Goal: Task Accomplishment & Management: Use online tool/utility

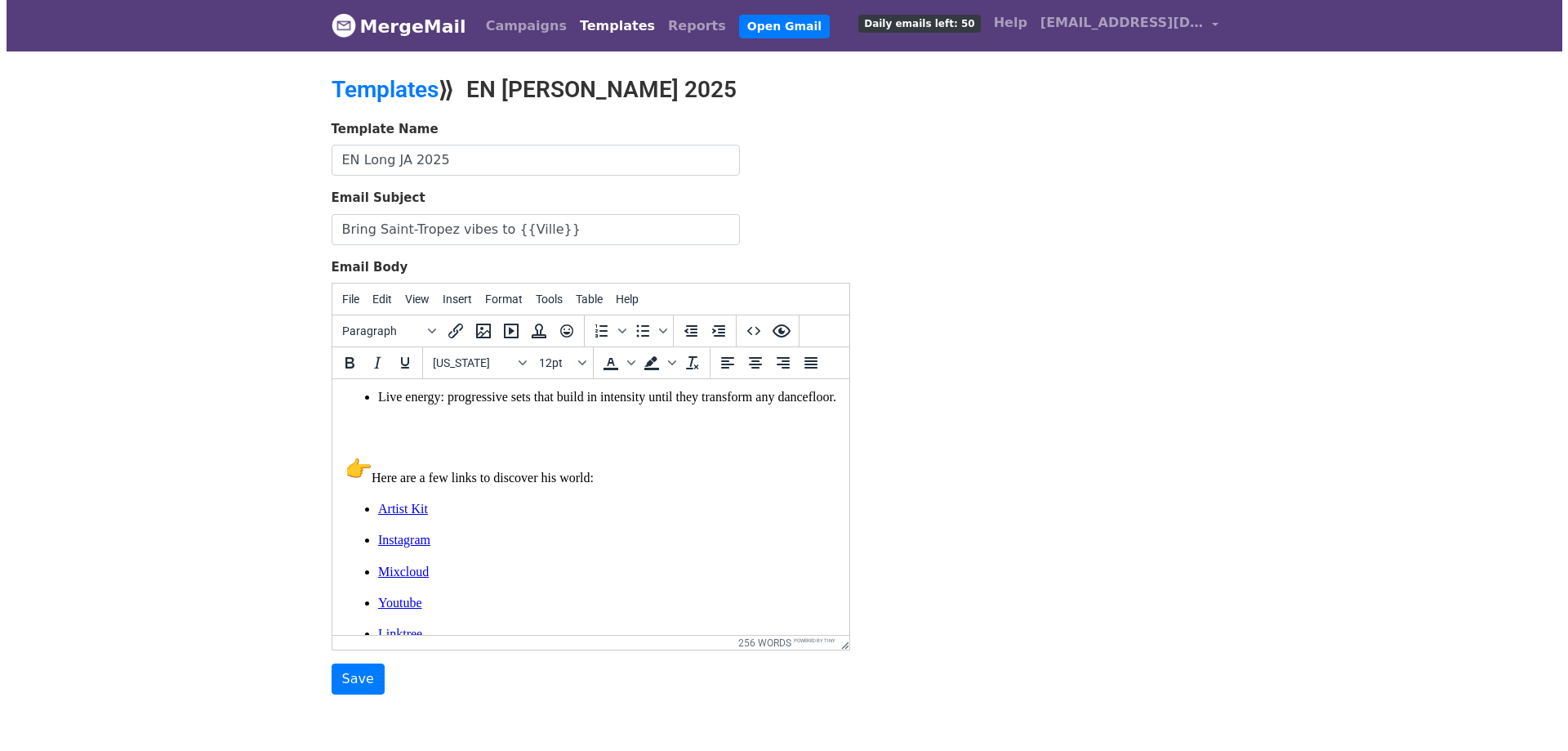
scroll to position [443, 0]
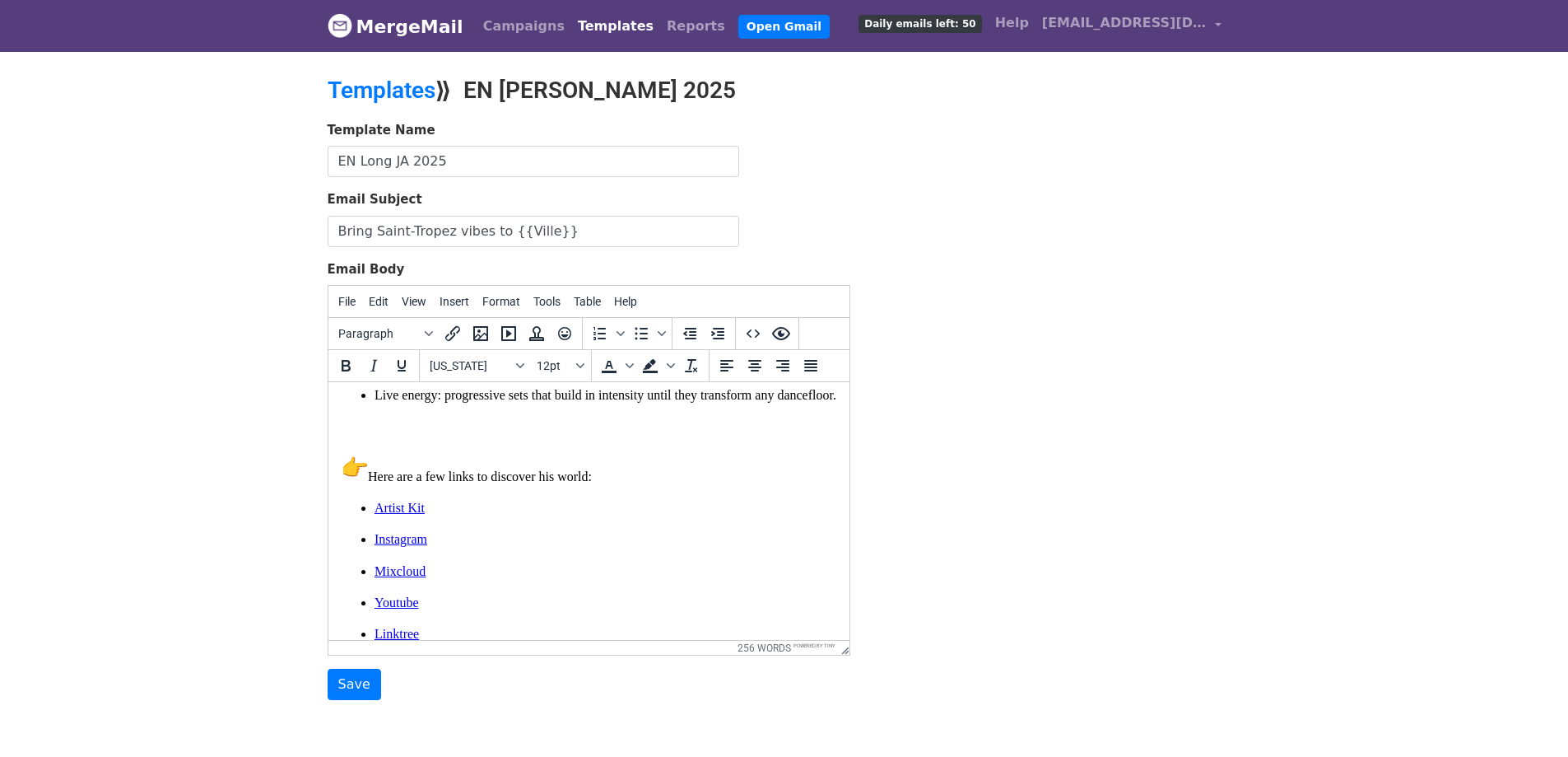
click at [404, 507] on link "Artist Kit" at bounding box center [398, 507] width 50 height 14
click at [374, 503] on link "Artist Kit" at bounding box center [398, 507] width 50 height 14
drag, startPoint x: 374, startPoint y: 503, endPoint x: 425, endPoint y: 500, distance: 51.1
click at [424, 500] on link "﻿Artist Kit" at bounding box center [398, 507] width 50 height 14
click at [454, 333] on icon "Insert/edit link" at bounding box center [452, 333] width 14 height 14
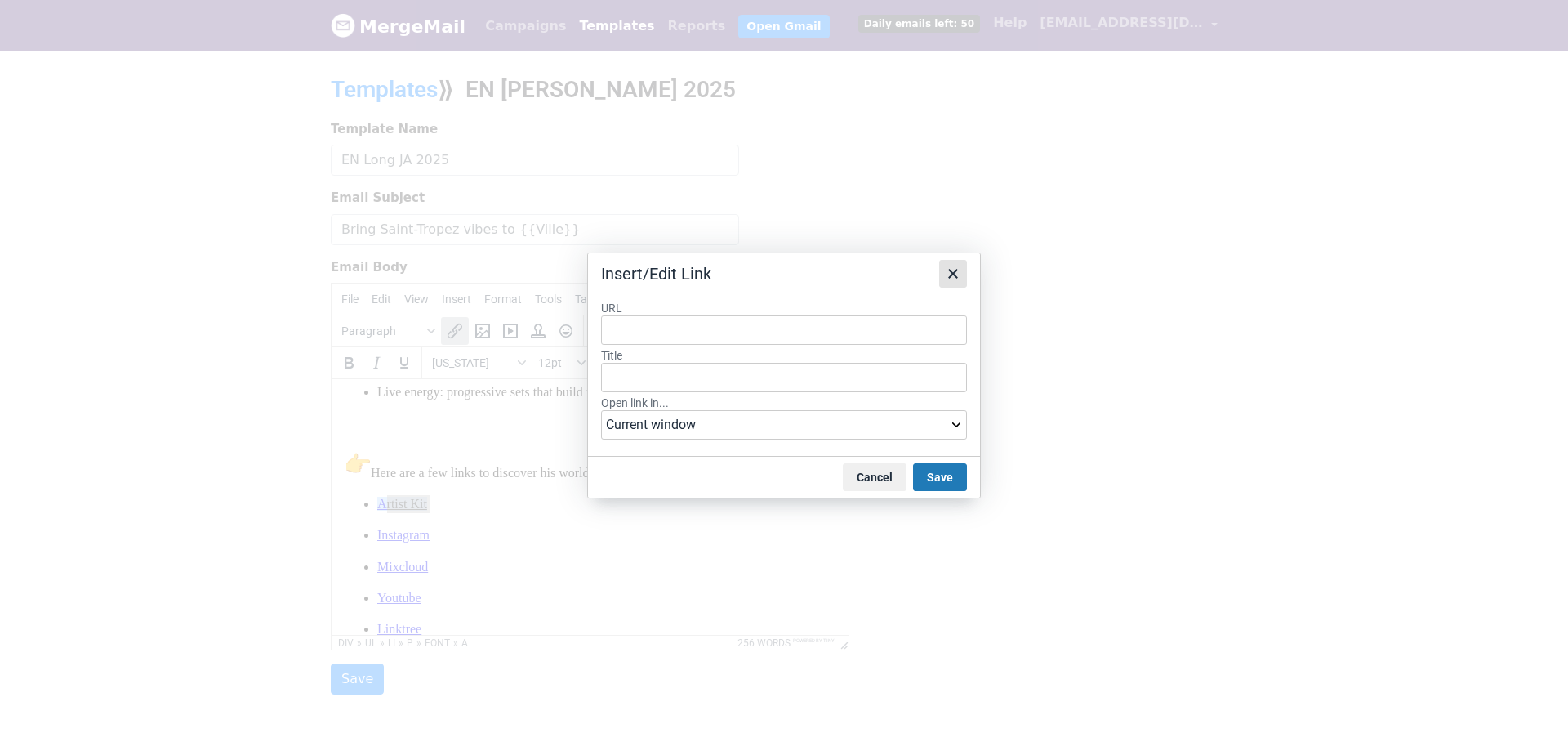
click at [954, 274] on icon "Close" at bounding box center [953, 274] width 10 height 10
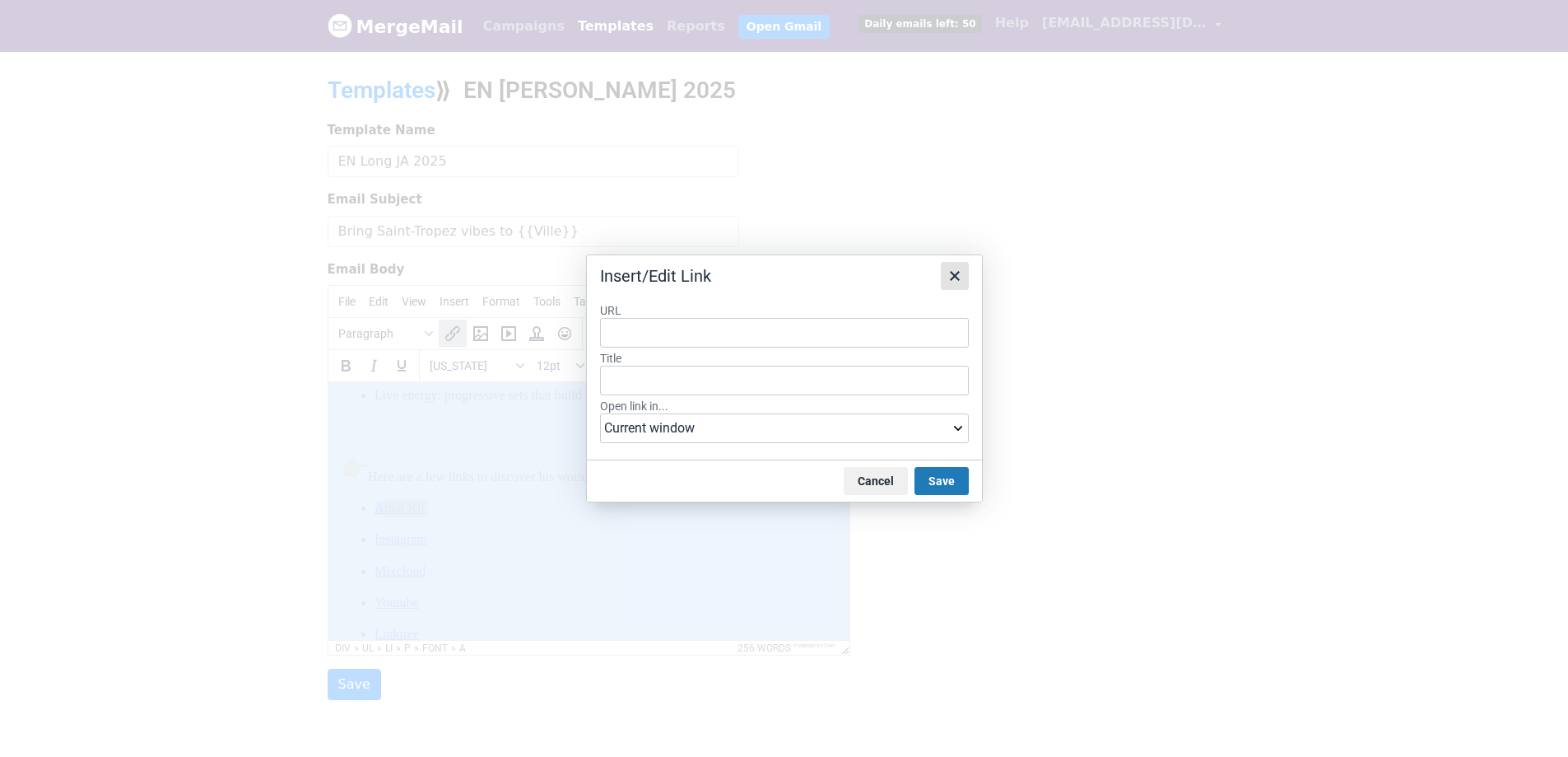
click at [962, 276] on div "Template Name EN Long JA 2025 Email Subject Bring Saint-Tropez vibes to {{Ville…" at bounding box center [784, 410] width 939 height 579
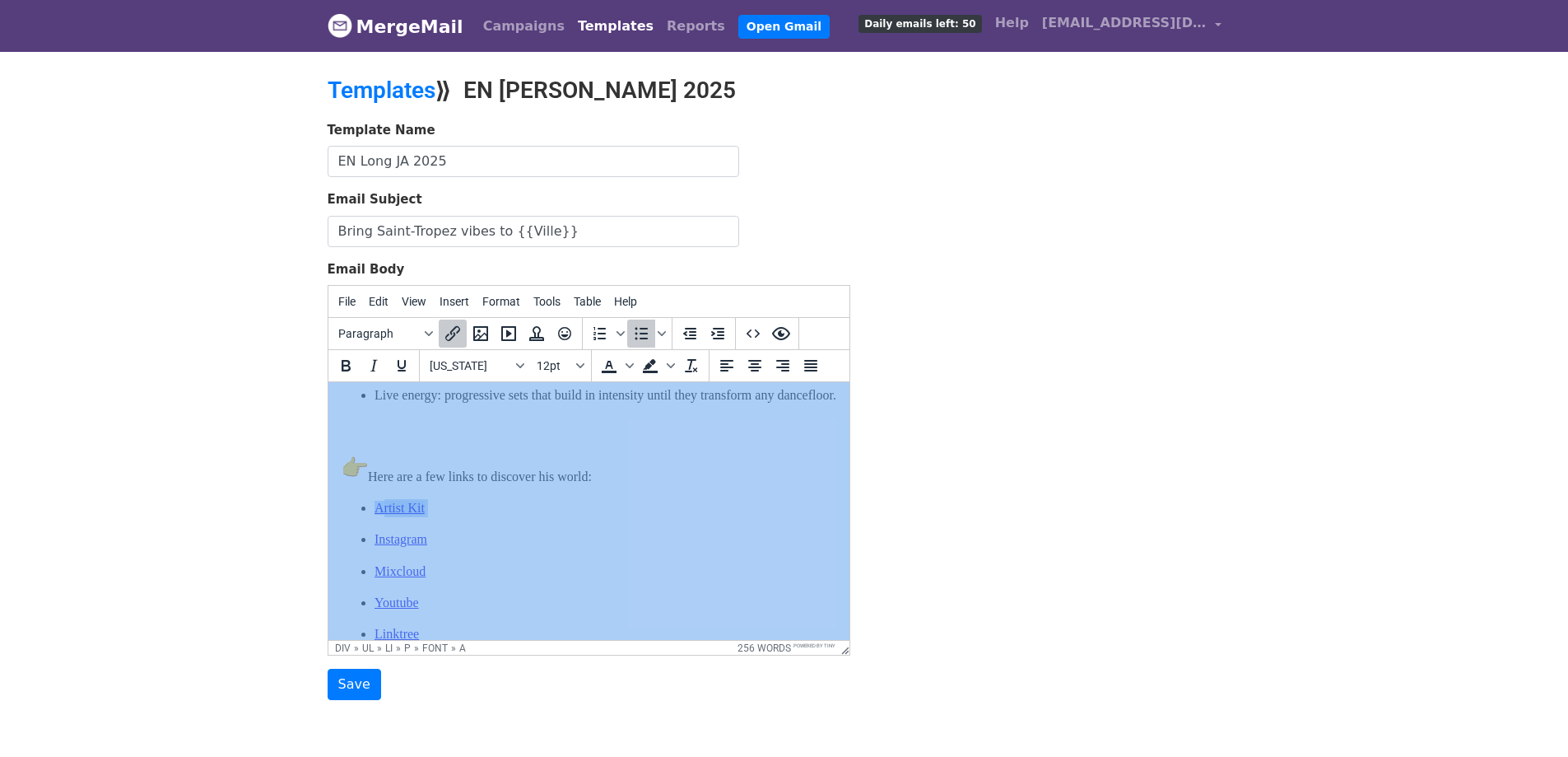
click at [413, 508] on link "﻿Artist Kit" at bounding box center [398, 507] width 50 height 14
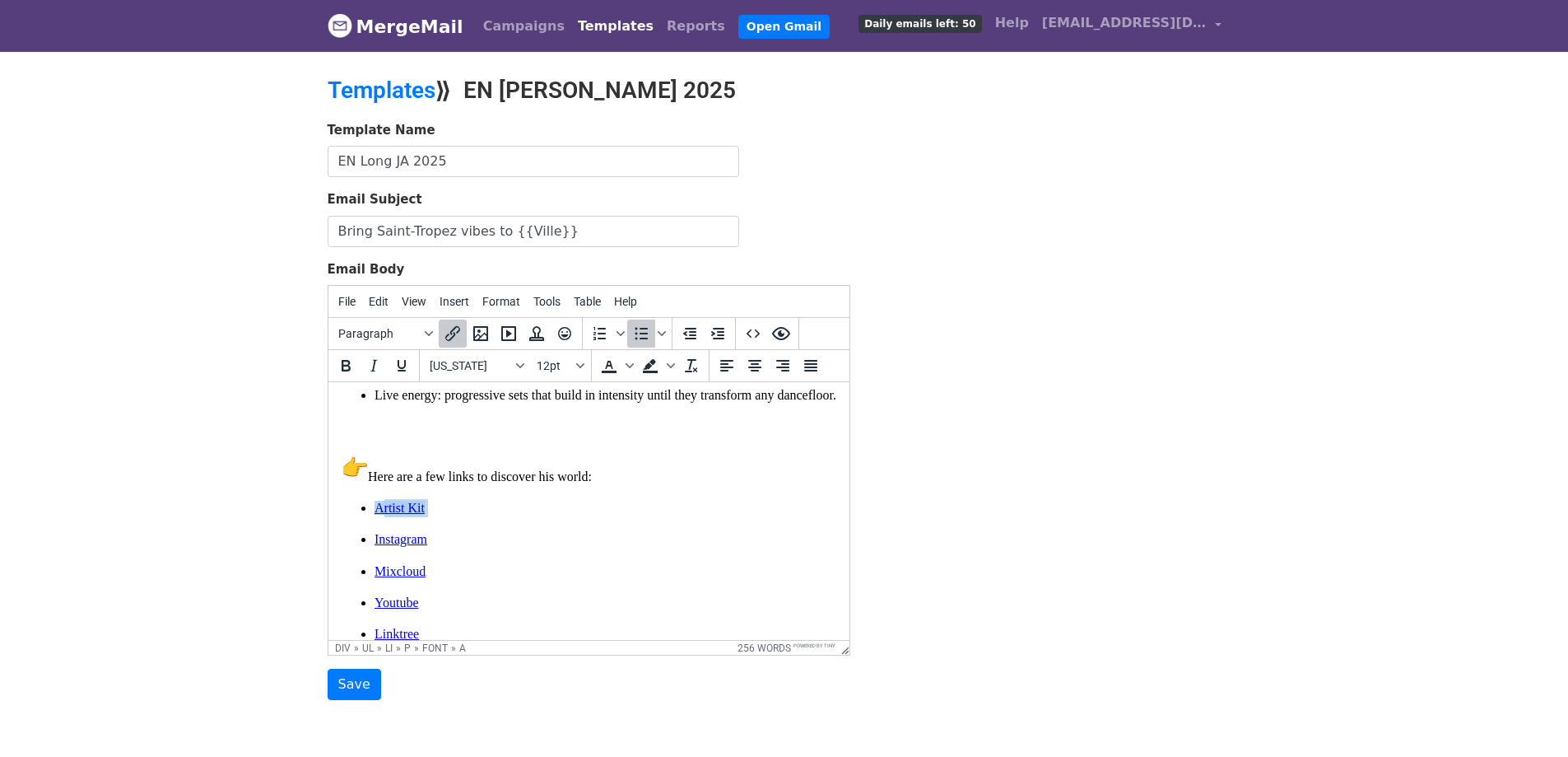
click at [413, 508] on link "﻿Artist Kit" at bounding box center [398, 507] width 50 height 14
click at [457, 330] on icon "Insert/edit link" at bounding box center [452, 333] width 20 height 20
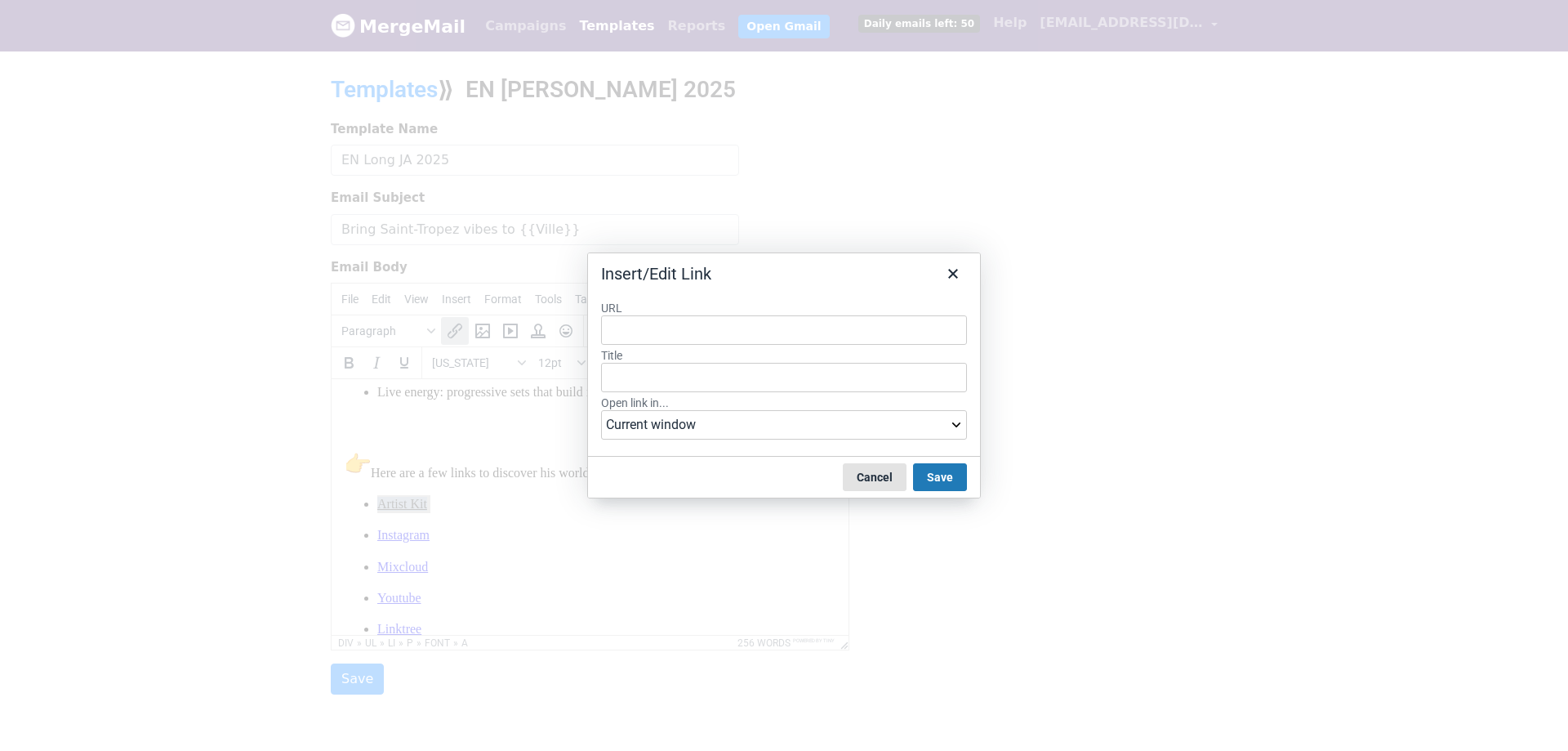
click at [862, 473] on button "Cancel" at bounding box center [875, 476] width 64 height 28
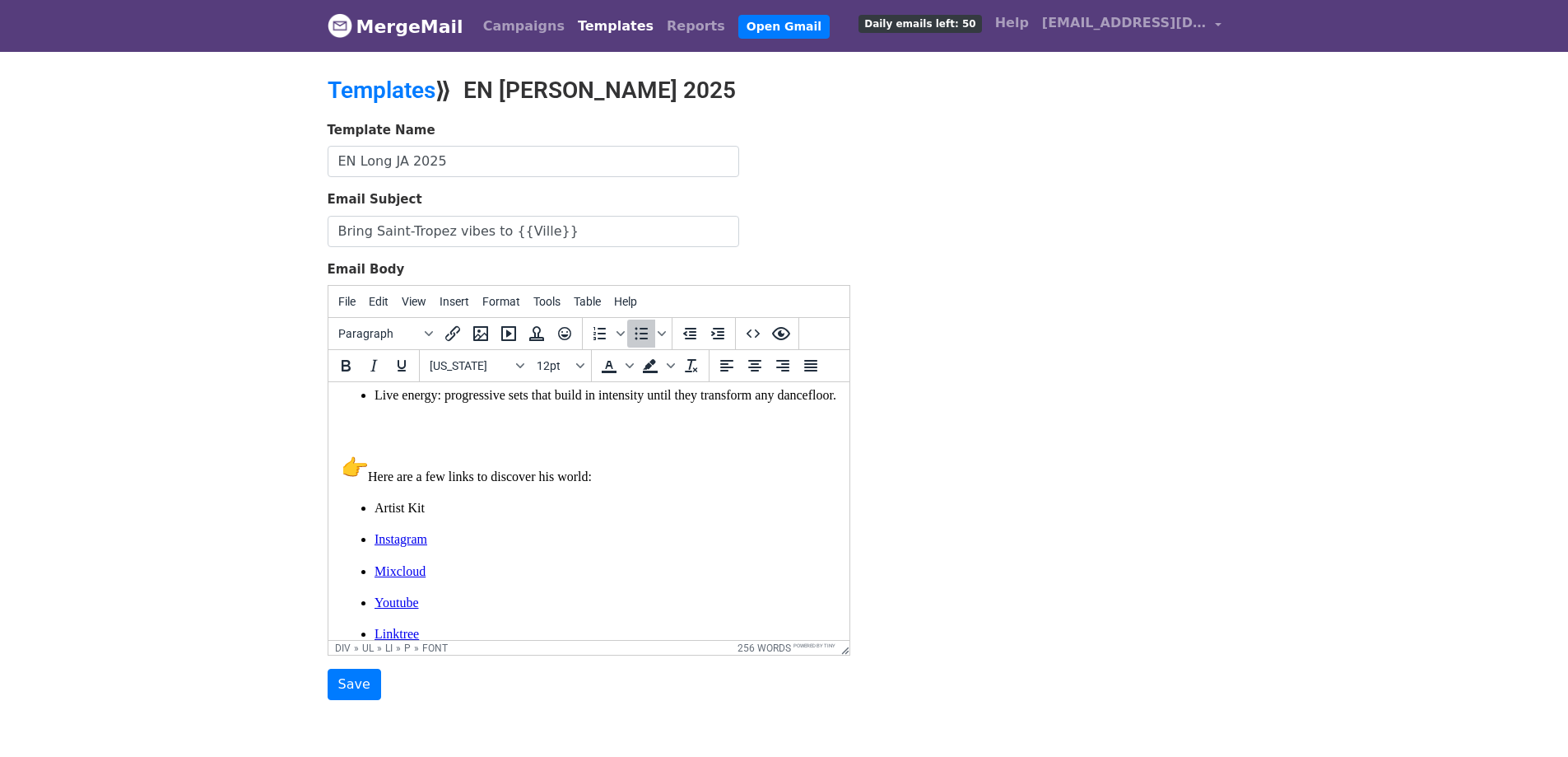
drag, startPoint x: 376, startPoint y: 503, endPoint x: 451, endPoint y: 502, distance: 75.0
click at [451, 502] on p "Artist Kit﻿" at bounding box center [605, 507] width 462 height 18
click at [454, 330] on icon "Insert/edit link" at bounding box center [452, 333] width 20 height 20
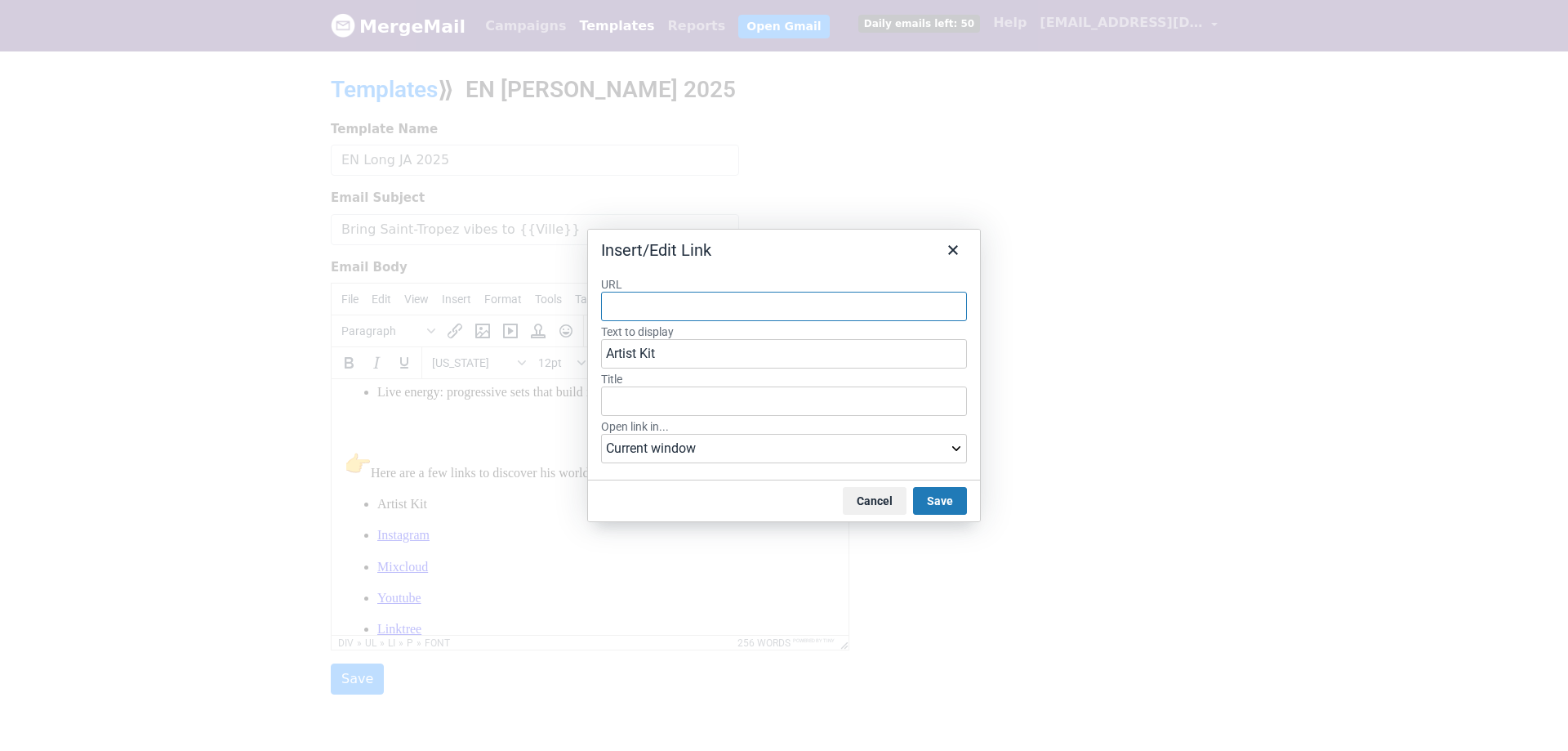
paste input "https://drive.google.com/file/d/1Fn-ykyEYDP7lohmHfrxvL-8tte8qLjfb/view?usp=shar…"
type input "https://drive.google.com/file/d/1Fn-ykyEYDP7lohmHfrxvL-8tte8qLjfb/view?usp=shar…"
click at [841, 448] on select "Current window New window" at bounding box center [784, 448] width 366 height 30
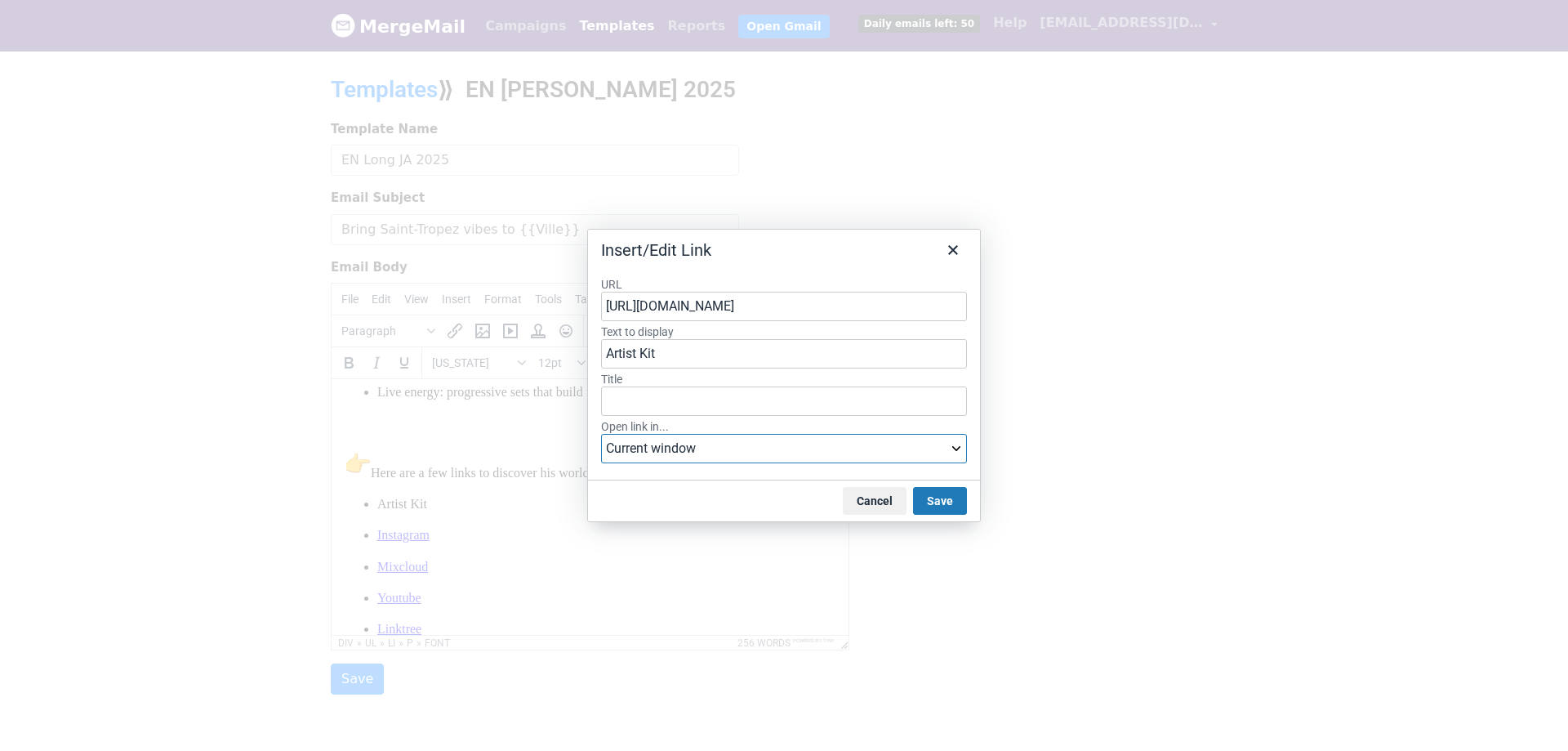
select select "_blank"
click at [601, 434] on select "Current window New window" at bounding box center [784, 448] width 366 height 30
click at [953, 502] on button "Save" at bounding box center [940, 501] width 54 height 28
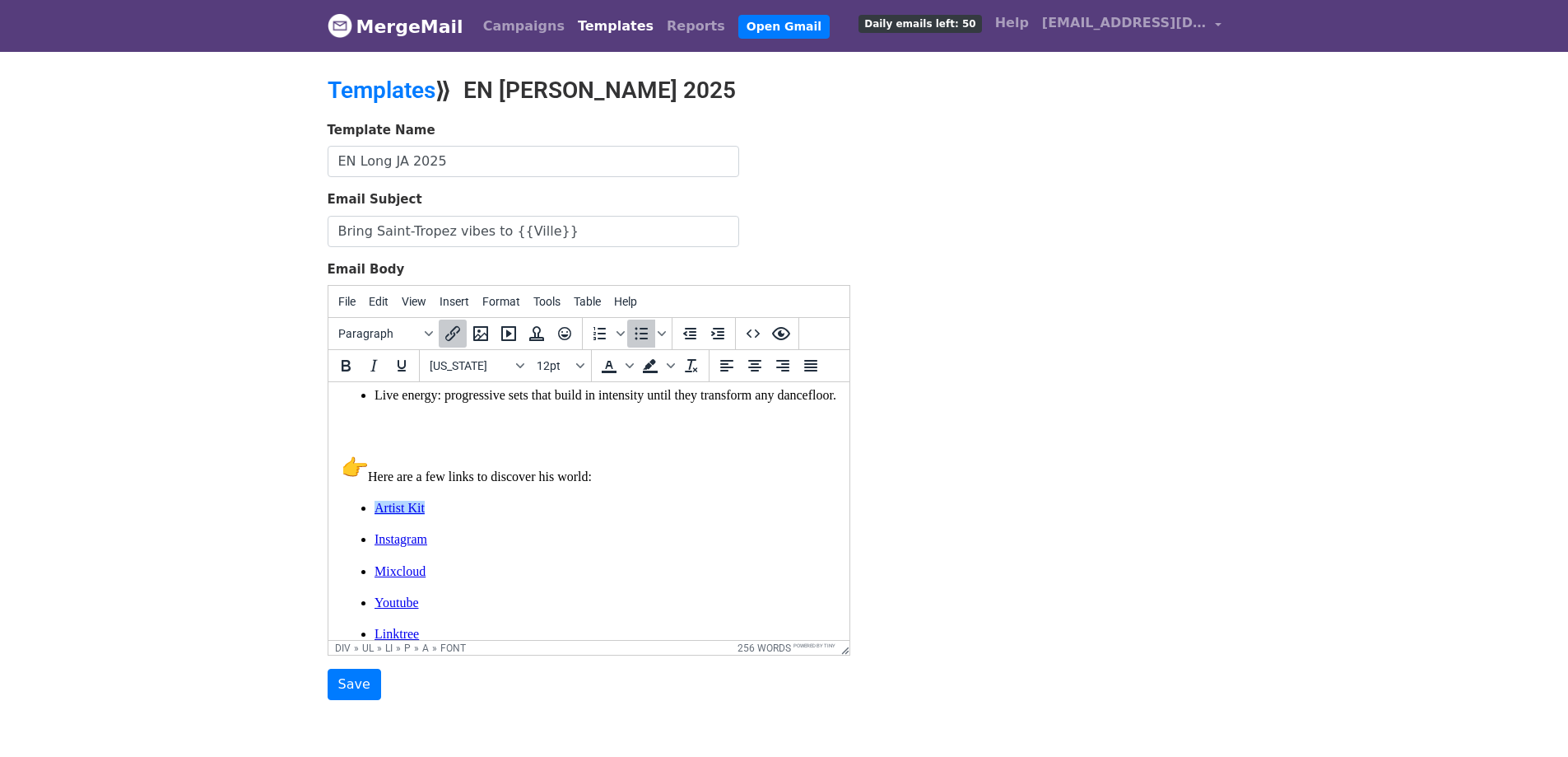
click at [961, 506] on div "Template Name EN Long JA 2025 Email Subject Bring Saint-Tropez vibes to {{Ville…" at bounding box center [784, 410] width 939 height 579
click at [342, 688] on input "Save" at bounding box center [354, 684] width 54 height 31
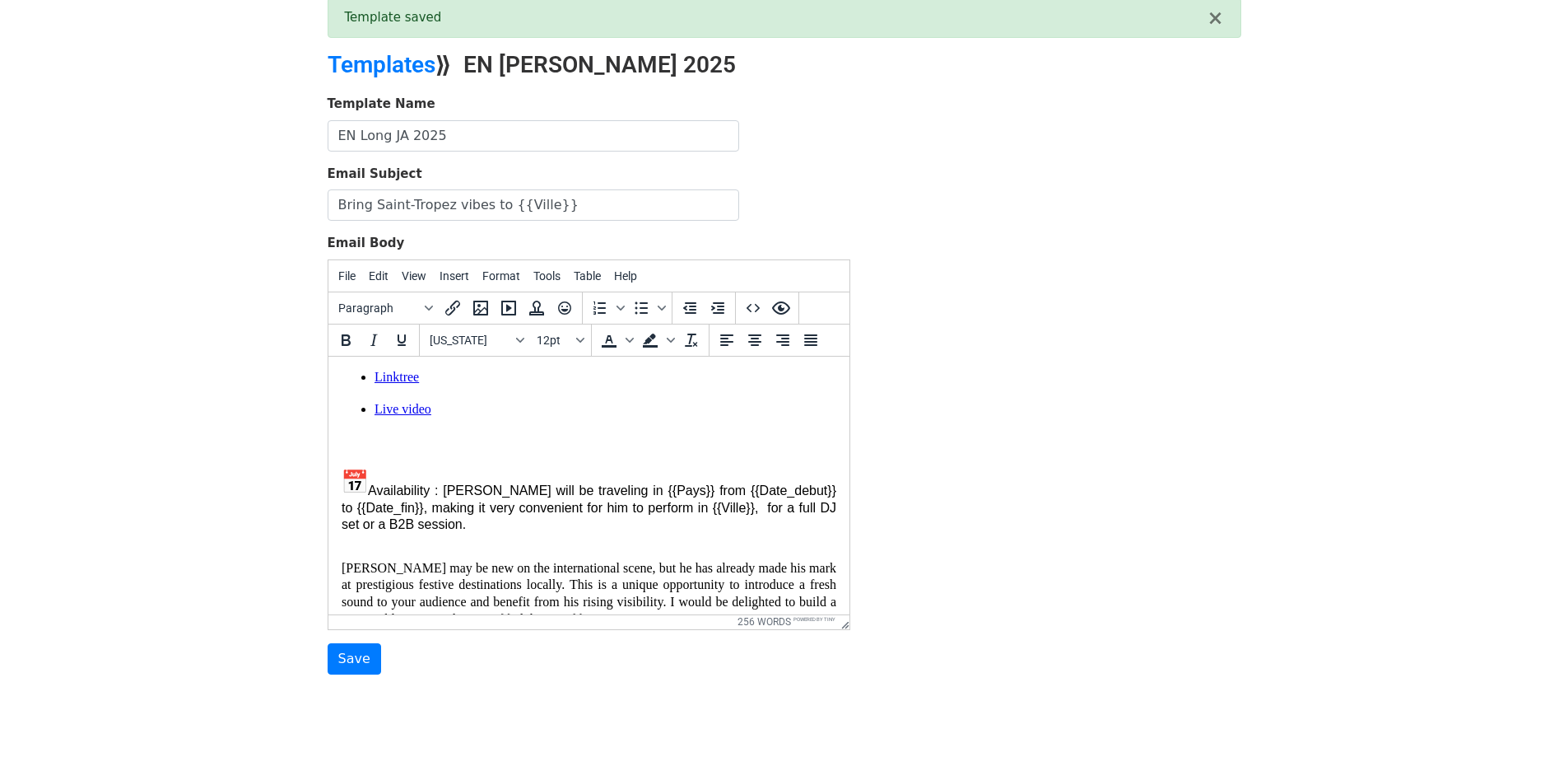
scroll to position [678, 0]
click at [355, 664] on input "Save" at bounding box center [354, 658] width 54 height 31
